Goal: Task Accomplishment & Management: Manage account settings

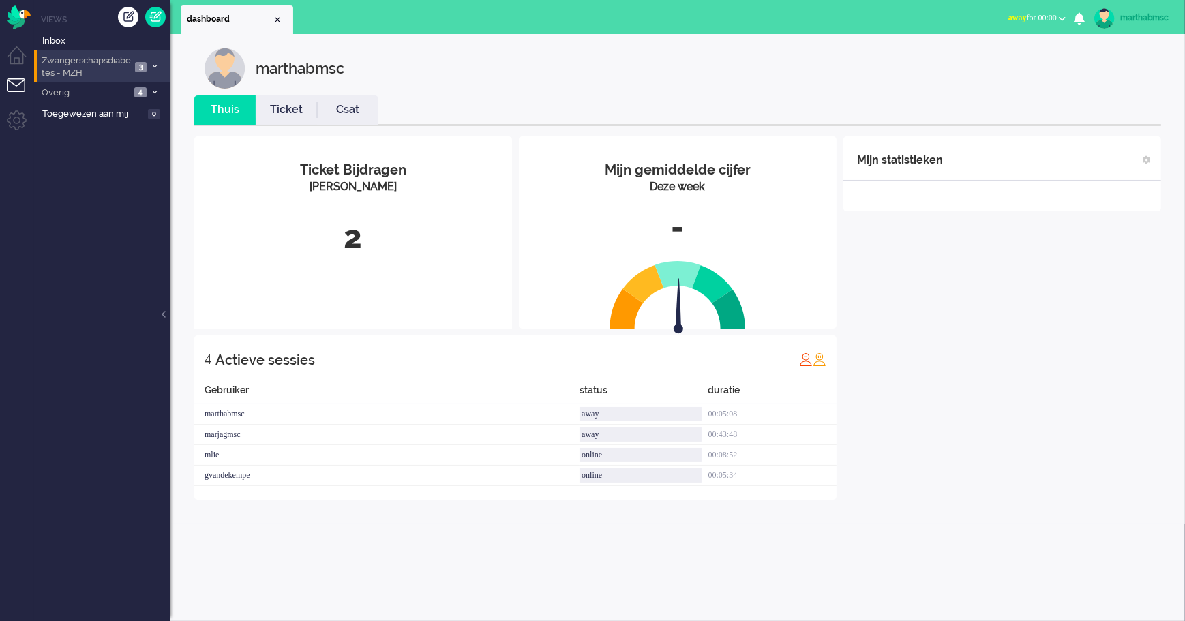
click at [102, 65] on span "Zwangerschapsdiabetes - MZH" at bounding box center [85, 67] width 91 height 25
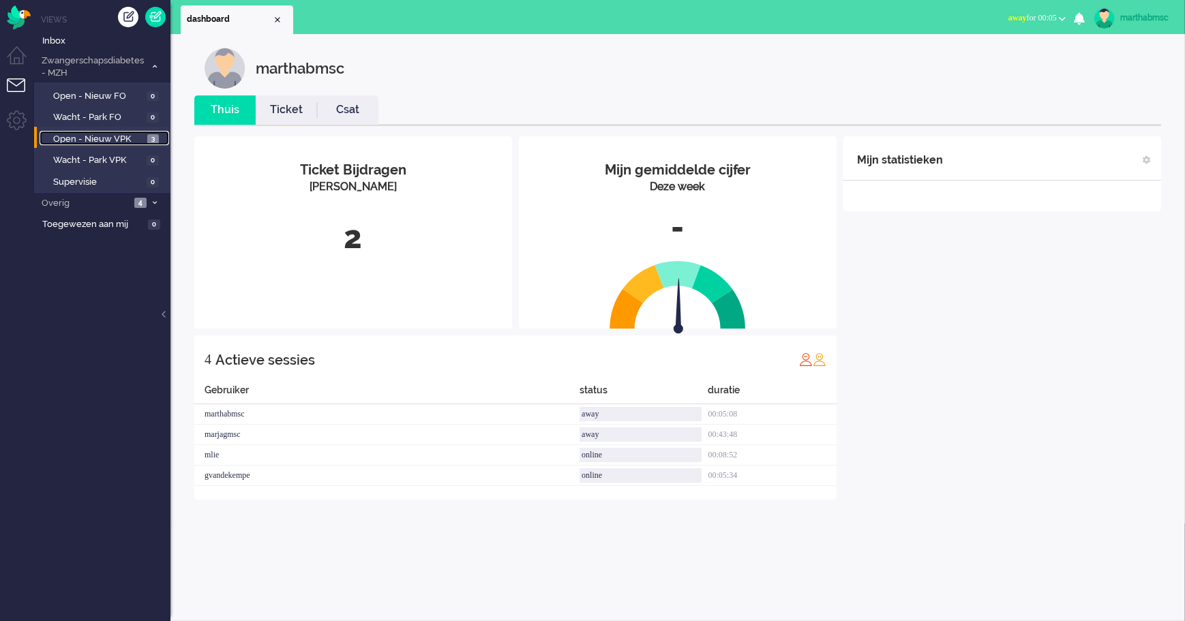
click at [128, 134] on span "Open - Nieuw VPK" at bounding box center [98, 139] width 91 height 13
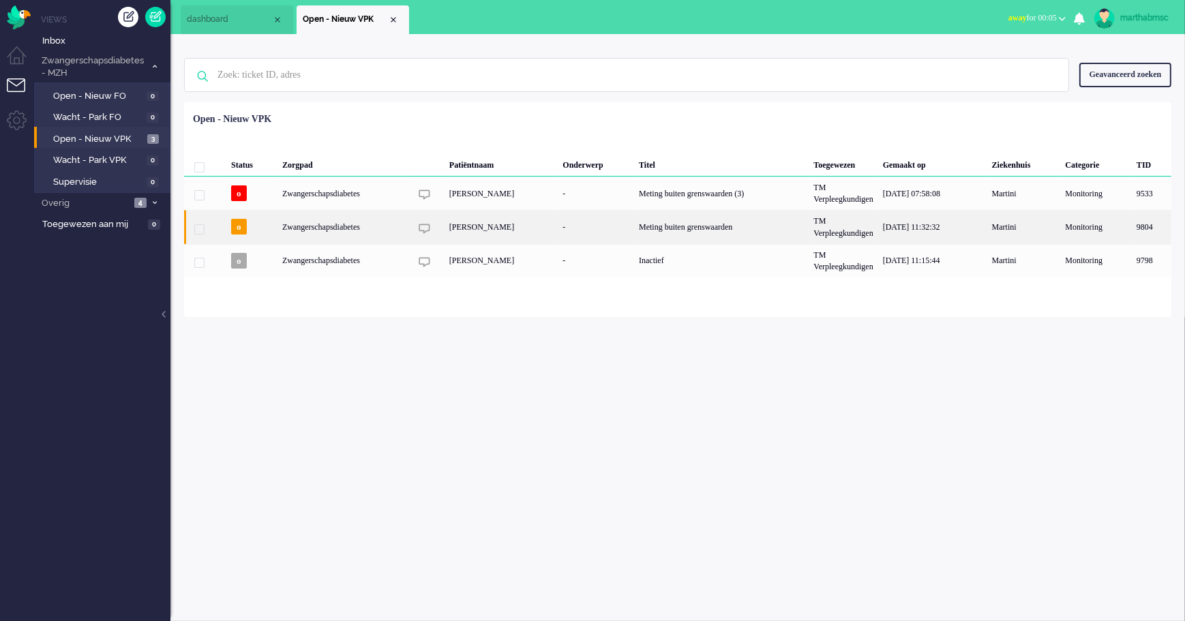
click at [347, 231] on div "Zwangerschapsdiabetes" at bounding box center [344, 226] width 133 height 33
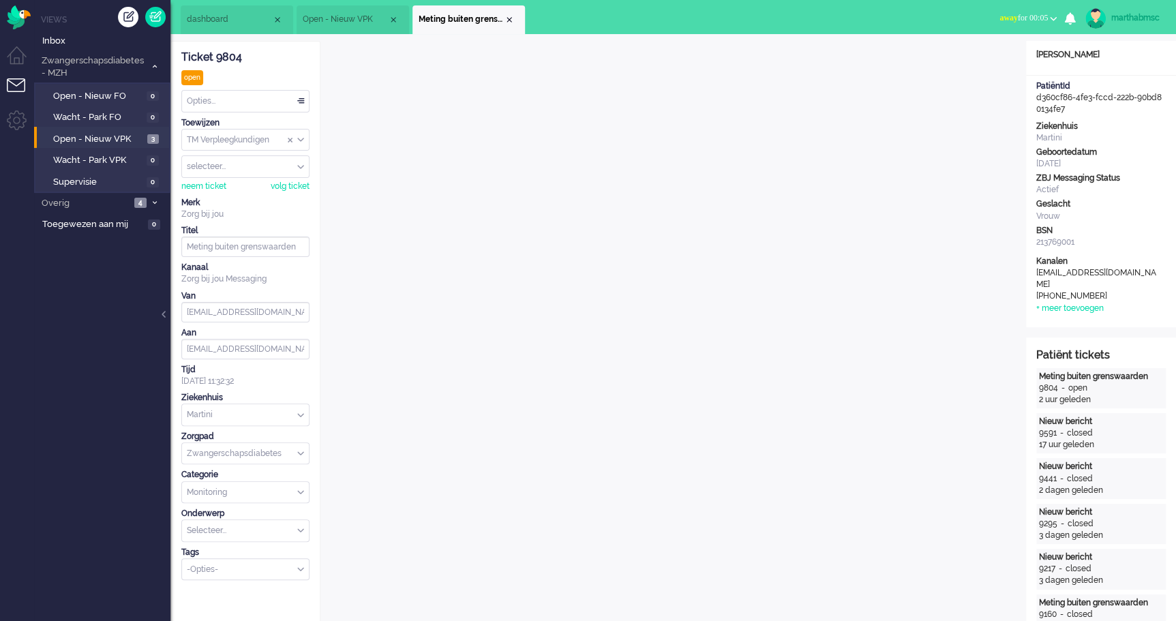
scroll to position [33, 0]
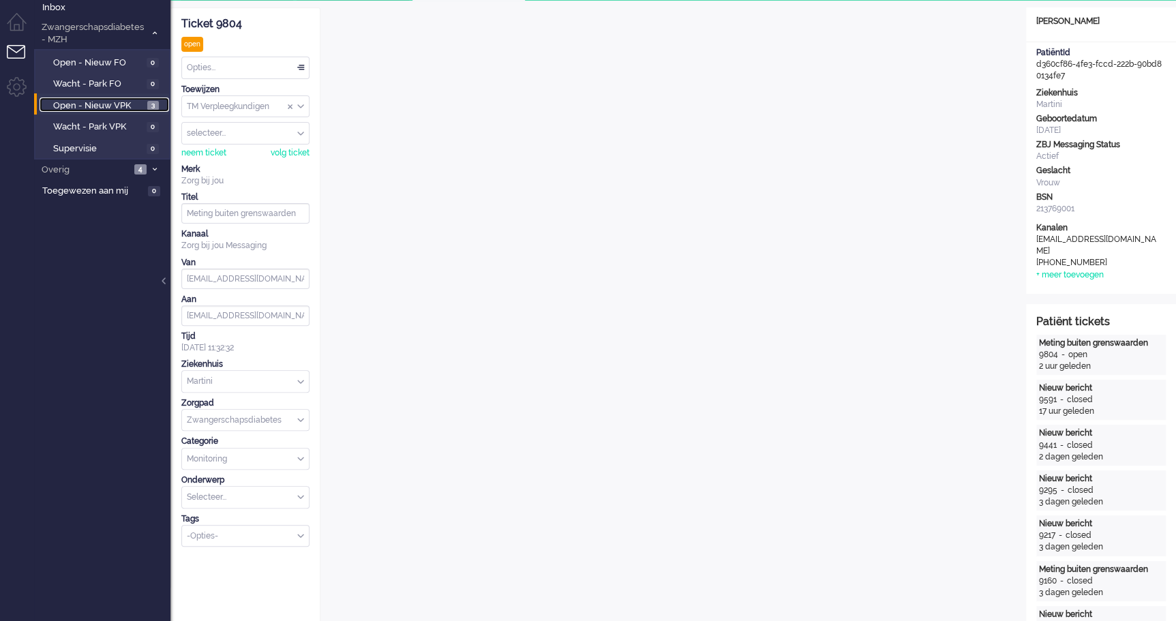
click at [78, 102] on span "Open - Nieuw VPK" at bounding box center [98, 106] width 91 height 13
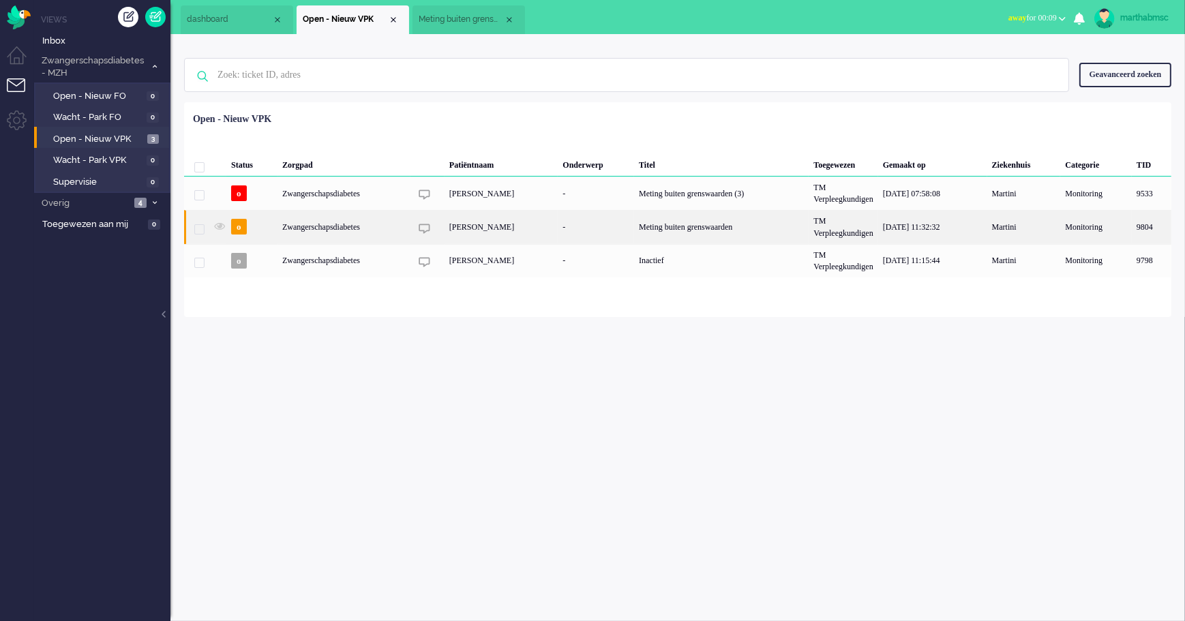
click at [323, 227] on div "Zwangerschapsdiabetes" at bounding box center [344, 226] width 133 height 33
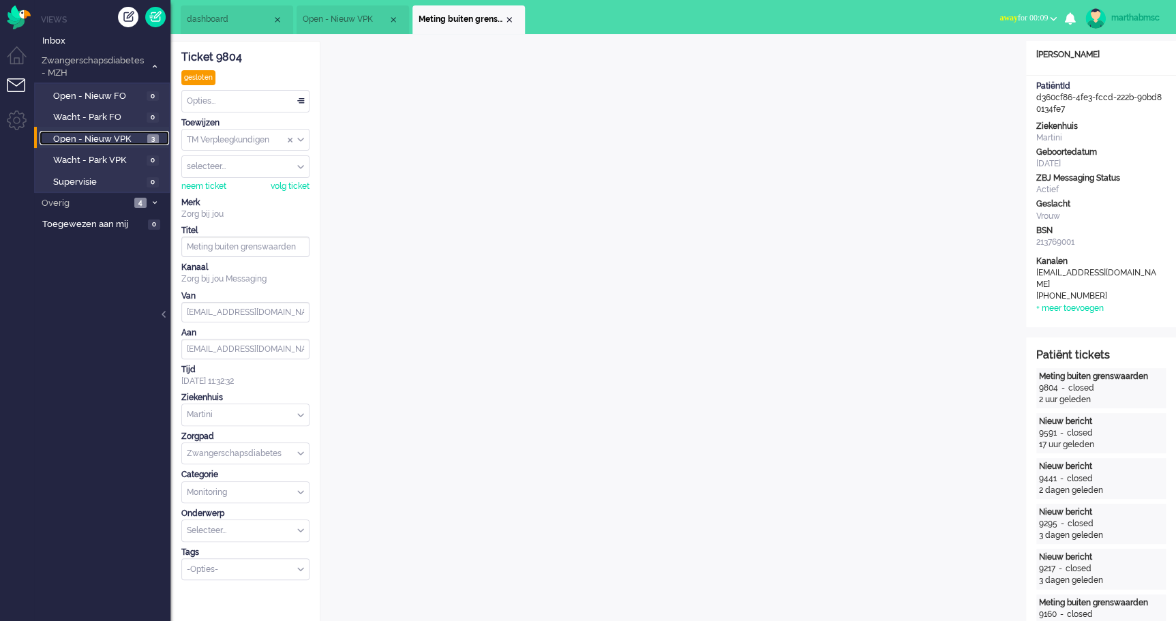
click at [108, 136] on span "Open - Nieuw VPK" at bounding box center [98, 139] width 91 height 13
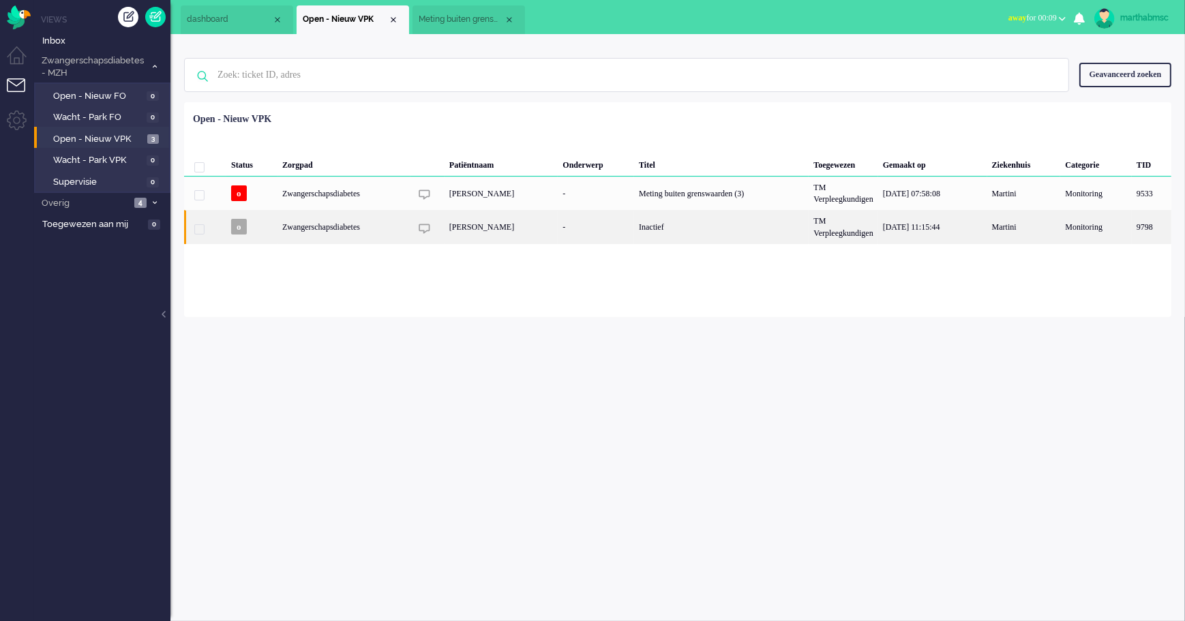
click at [327, 232] on div "Zwangerschapsdiabetes" at bounding box center [344, 226] width 133 height 33
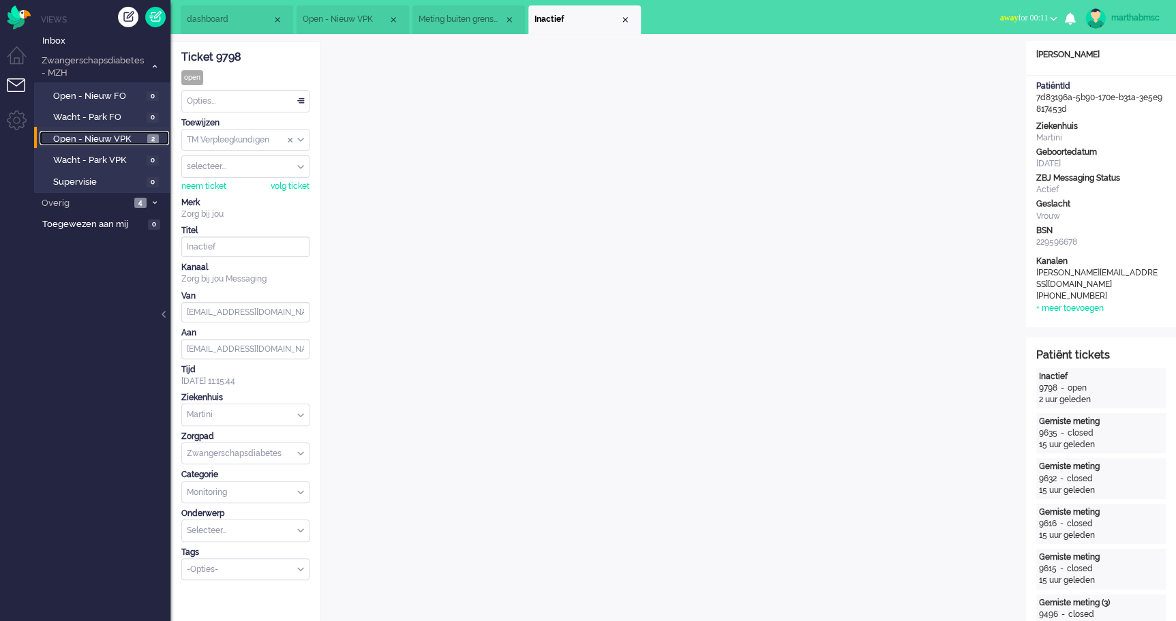
click at [89, 138] on span "Open - Nieuw VPK" at bounding box center [98, 139] width 91 height 13
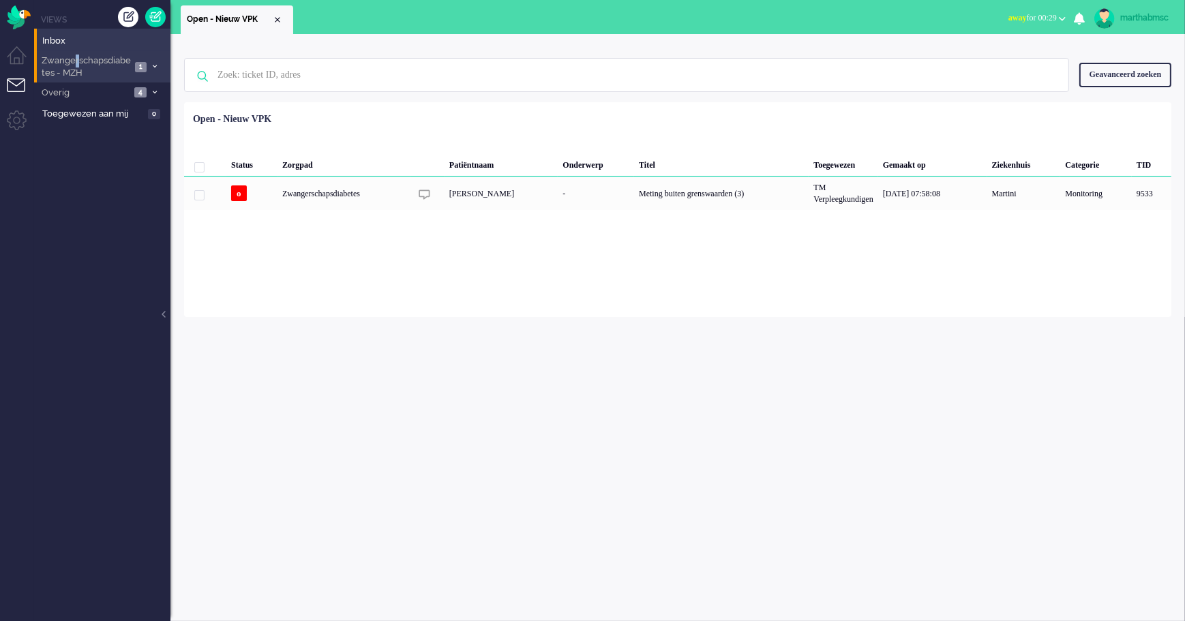
click at [76, 65] on span "Zwangerschapsdiabetes - MZH" at bounding box center [85, 67] width 91 height 25
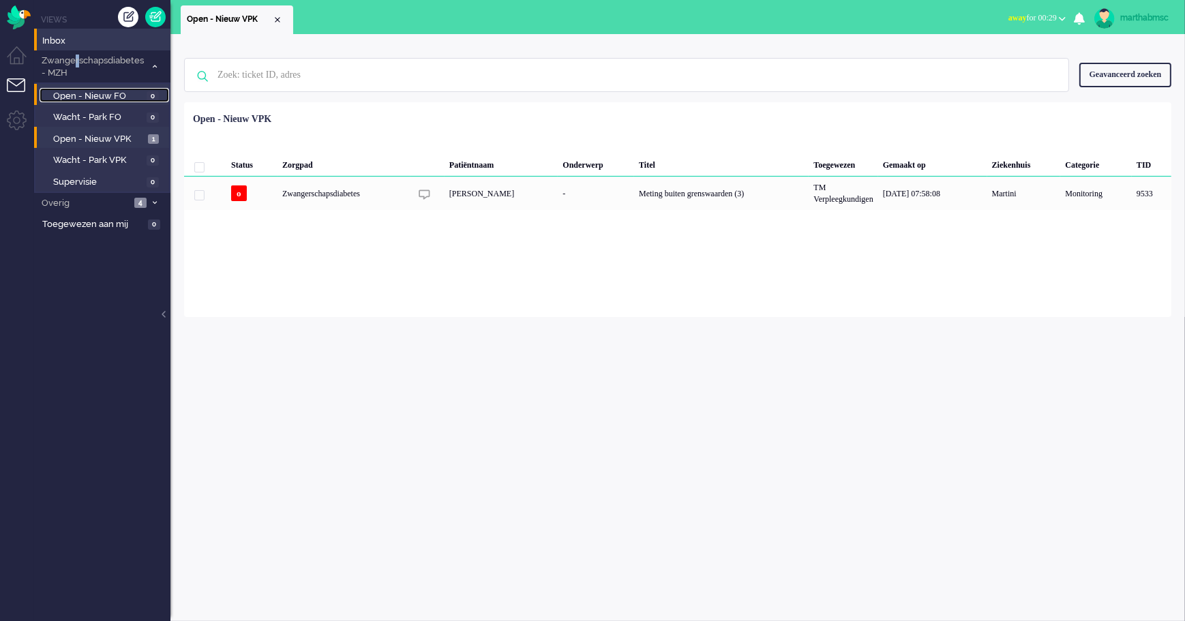
click at [85, 95] on span "Open - Nieuw FO" at bounding box center [98, 96] width 90 height 13
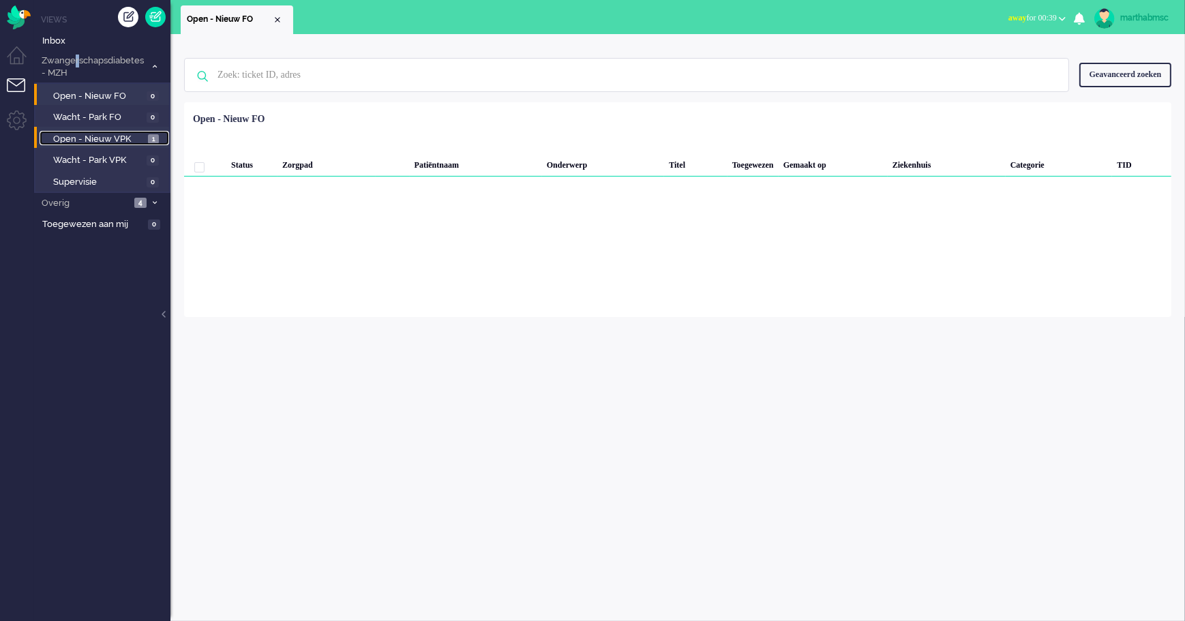
click at [76, 140] on span "Open - Nieuw VPK" at bounding box center [98, 139] width 91 height 13
